Goal: Information Seeking & Learning: Learn about a topic

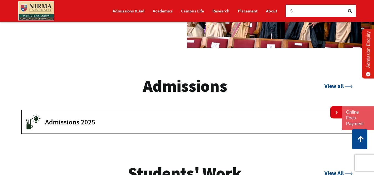
scroll to position [747, 0]
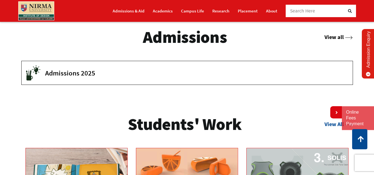
click at [336, 40] on link "View all" at bounding box center [338, 36] width 28 height 7
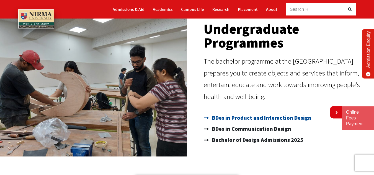
scroll to position [55, 0]
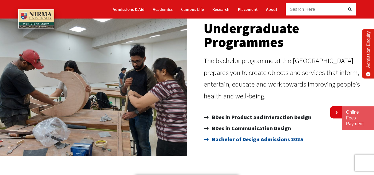
click at [246, 144] on span "Bachelor of Design Admissions 2025" at bounding box center [256, 139] width 92 height 11
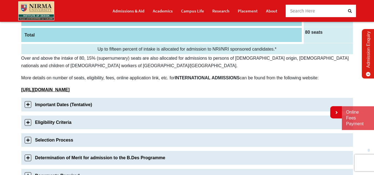
scroll to position [138, 0]
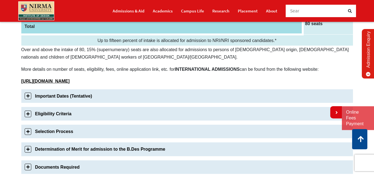
click at [29, 95] on link "Important Dates (Tentative)" at bounding box center [186, 96] width 331 height 14
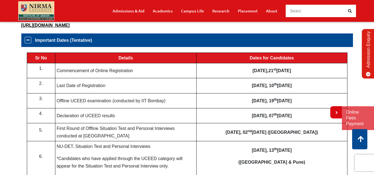
scroll to position [194, 0]
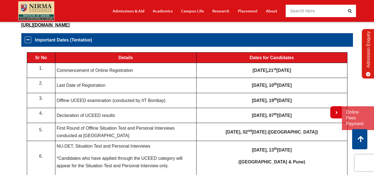
drag, startPoint x: 74, startPoint y: 100, endPoint x: 84, endPoint y: 102, distance: 10.1
click at [84, 102] on td "Offline UCEED examination (conducted by IIT Bombay)" at bounding box center [125, 100] width 141 height 15
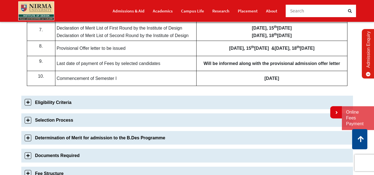
scroll to position [360, 0]
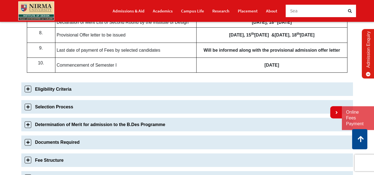
click at [29, 94] on link "Eligibility Criteria" at bounding box center [186, 89] width 331 height 14
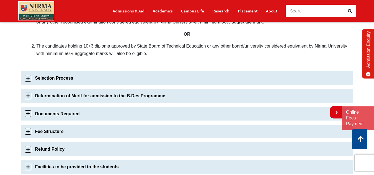
scroll to position [267, 0]
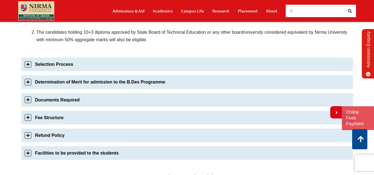
click at [31, 66] on link "Selection Process" at bounding box center [186, 65] width 331 height 14
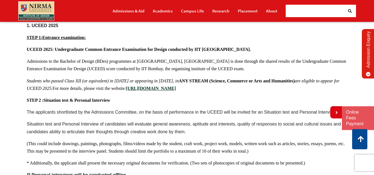
scroll to position [285, 0]
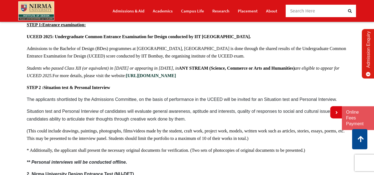
click at [176, 76] on b "[URL][DOMAIN_NAME]" at bounding box center [151, 75] width 50 height 5
